Goal: Task Accomplishment & Management: Complete application form

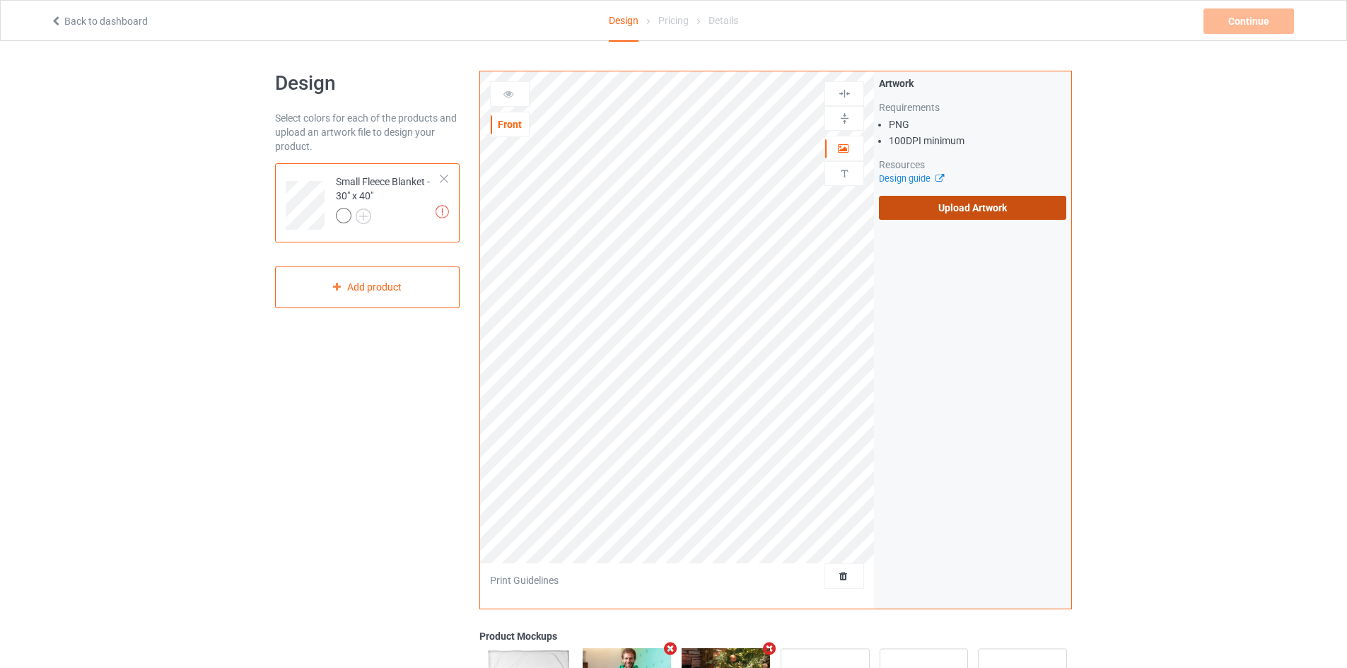
click at [964, 210] on label "Upload Artwork" at bounding box center [972, 208] width 187 height 24
click at [0, 0] on input "Upload Artwork" at bounding box center [0, 0] width 0 height 0
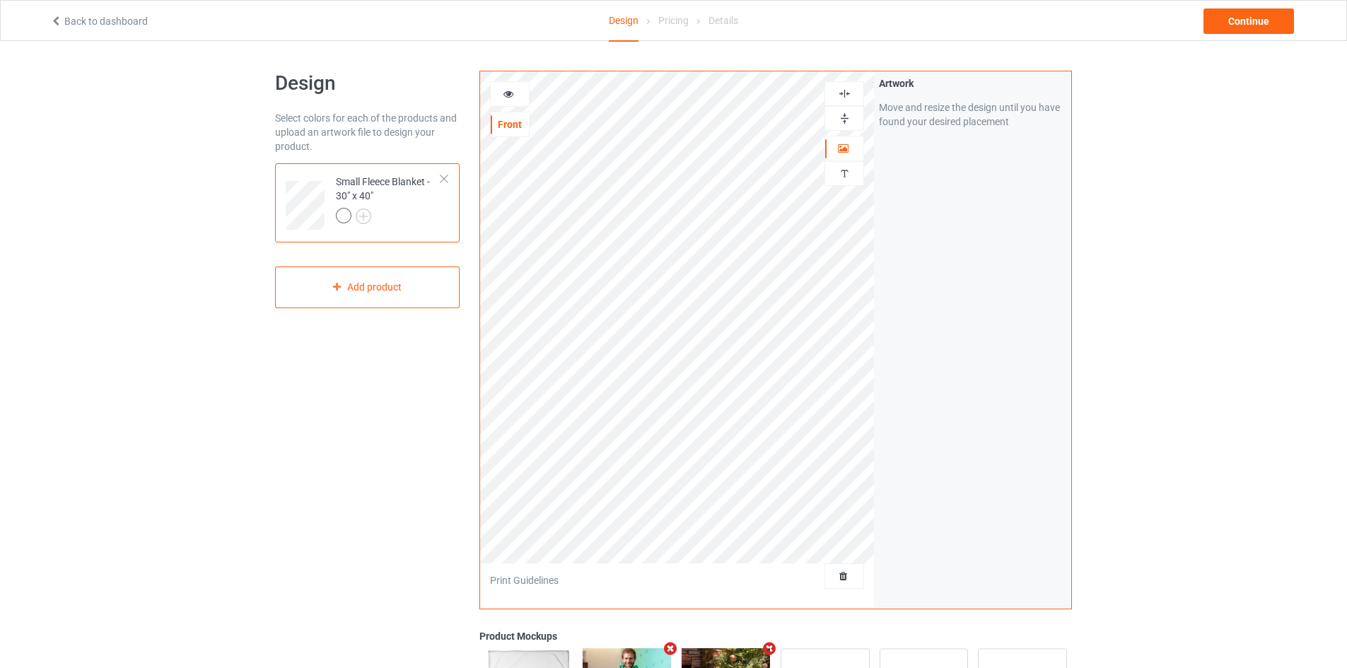
drag, startPoint x: 842, startPoint y: 124, endPoint x: 846, endPoint y: 98, distance: 27.1
click at [842, 124] on img at bounding box center [844, 118] width 13 height 13
click at [846, 98] on img at bounding box center [844, 93] width 13 height 13
click at [848, 118] on img at bounding box center [844, 118] width 13 height 13
click at [847, 94] on img at bounding box center [844, 93] width 13 height 13
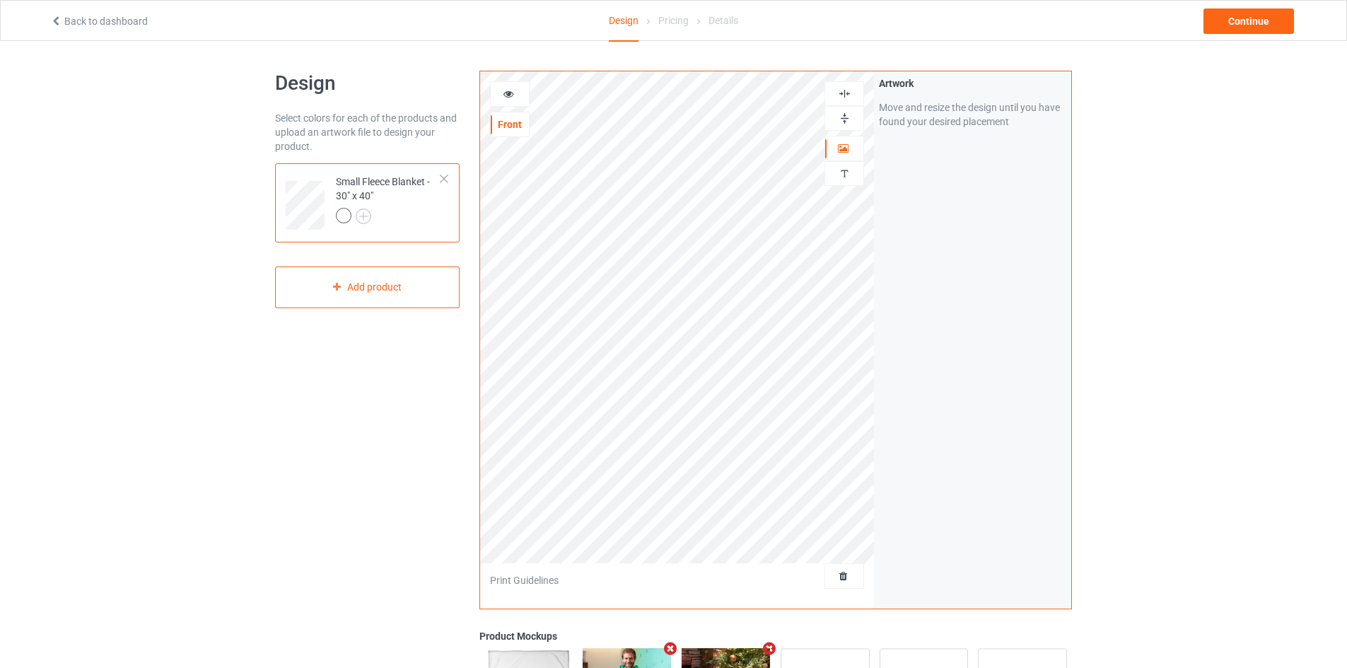
click at [844, 116] on img at bounding box center [844, 118] width 13 height 13
click at [844, 95] on img at bounding box center [844, 93] width 13 height 13
click at [1231, 20] on div "Continue" at bounding box center [1249, 20] width 91 height 25
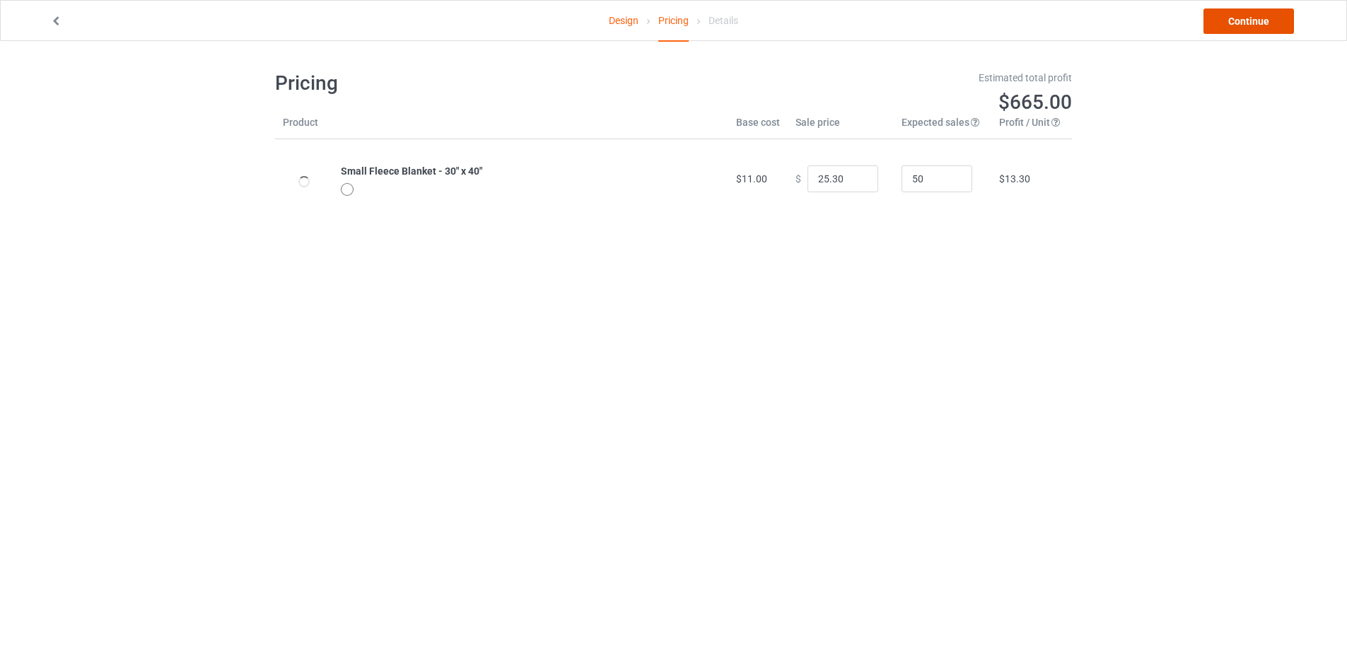
click at [1229, 19] on link "Continue" at bounding box center [1249, 20] width 91 height 25
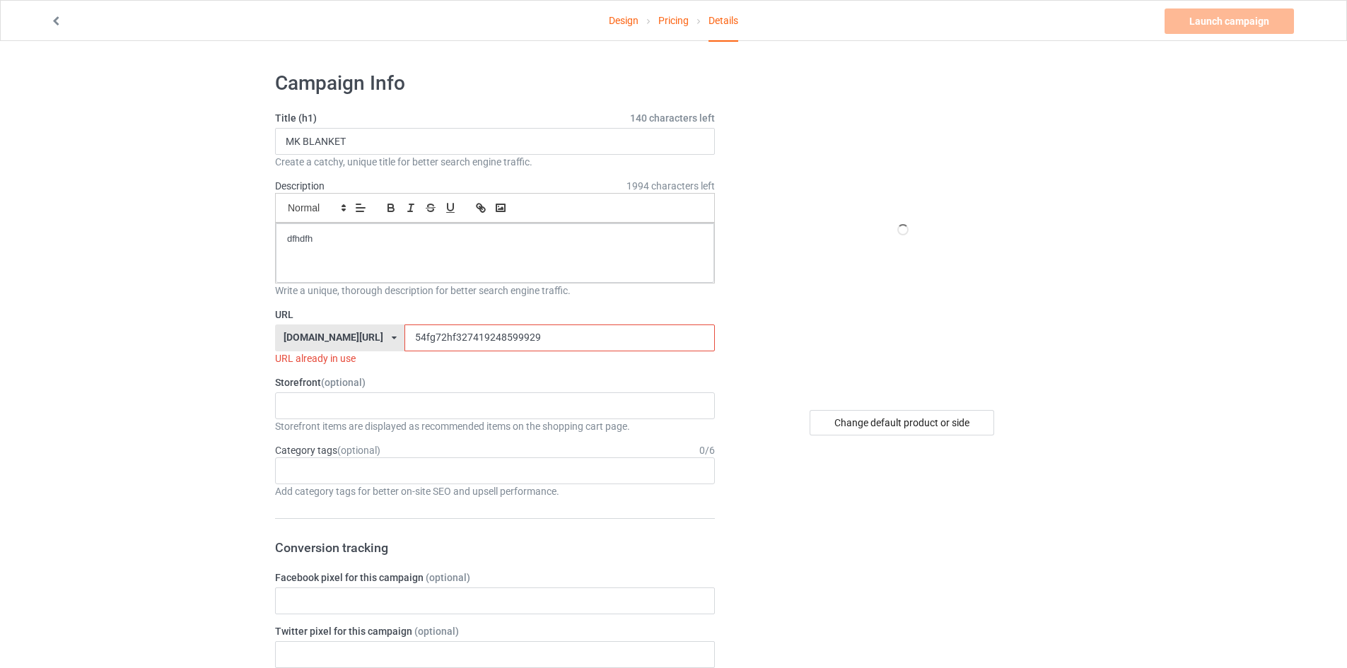
click at [422, 340] on input "54fg72hf327419248599929" at bounding box center [560, 338] width 310 height 27
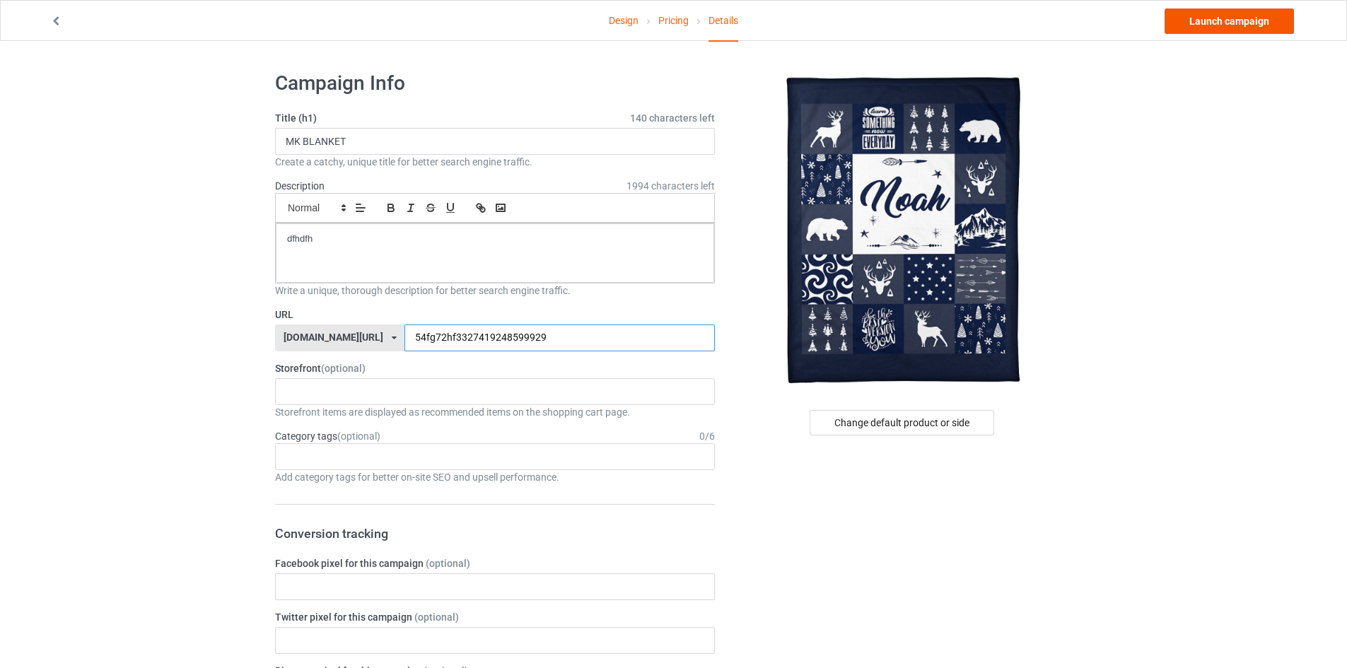
type input "54fg72hf3327419248599929"
click at [1192, 24] on link "Launch campaign" at bounding box center [1229, 20] width 129 height 25
